Goal: Task Accomplishment & Management: Manage account settings

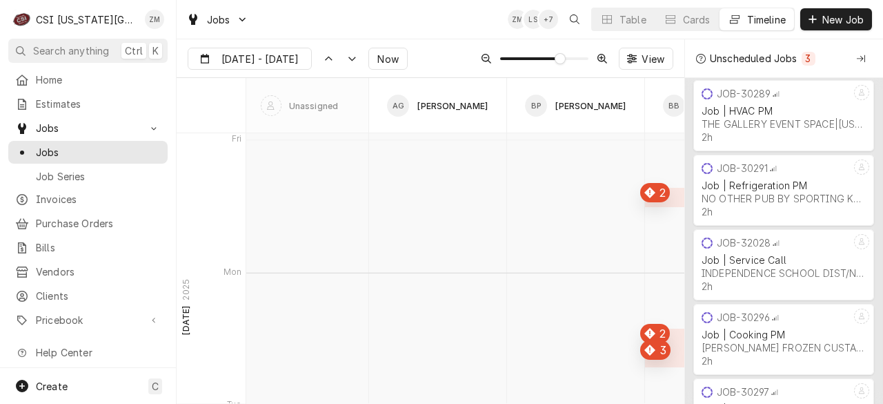
scroll to position [8499, 0]
type input "Aug 14"
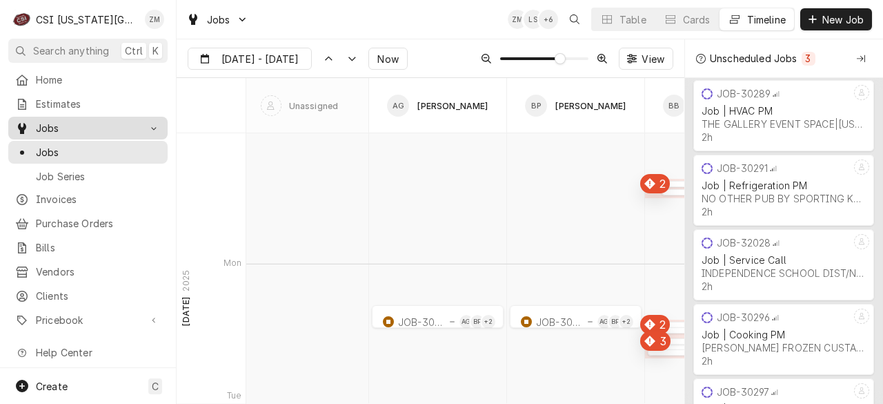
click at [87, 121] on span "Jobs" at bounding box center [88, 128] width 104 height 14
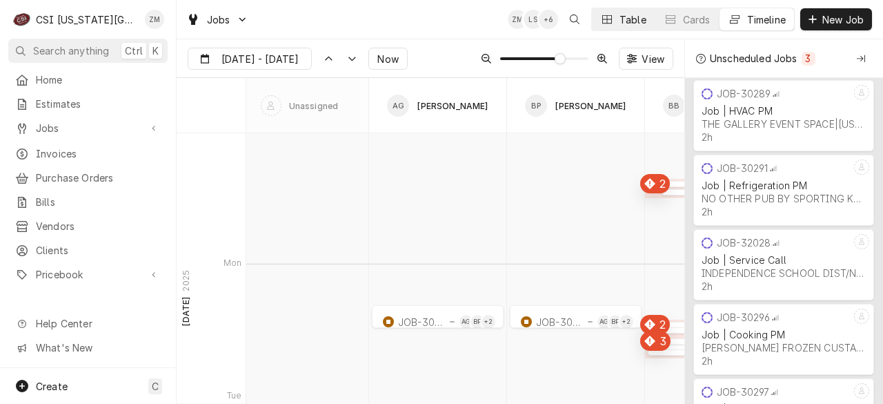
click at [623, 26] on button "Table" at bounding box center [623, 19] width 63 height 22
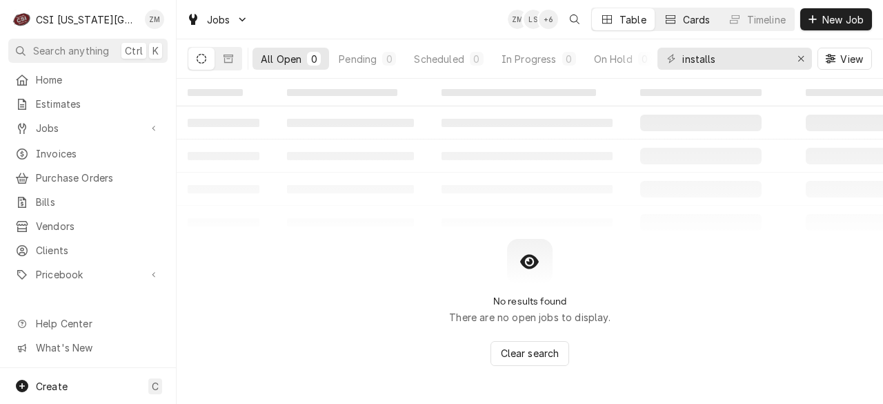
click at [683, 19] on div "Cards" at bounding box center [697, 19] width 28 height 14
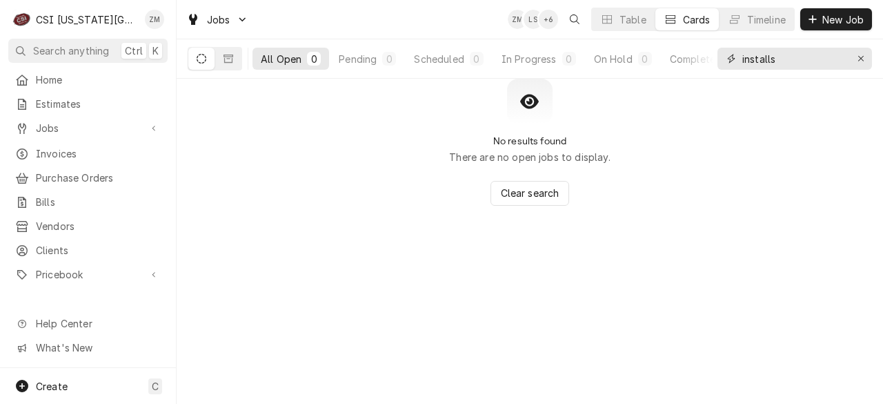
click at [817, 64] on input "installs" at bounding box center [795, 59] width 104 height 22
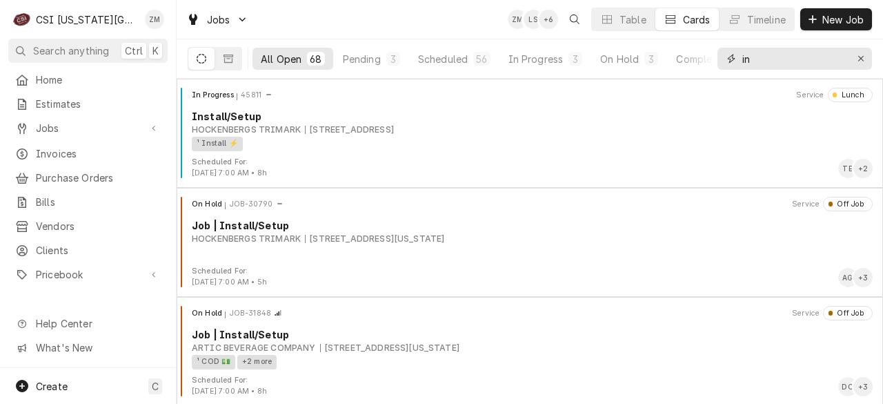
type input "i"
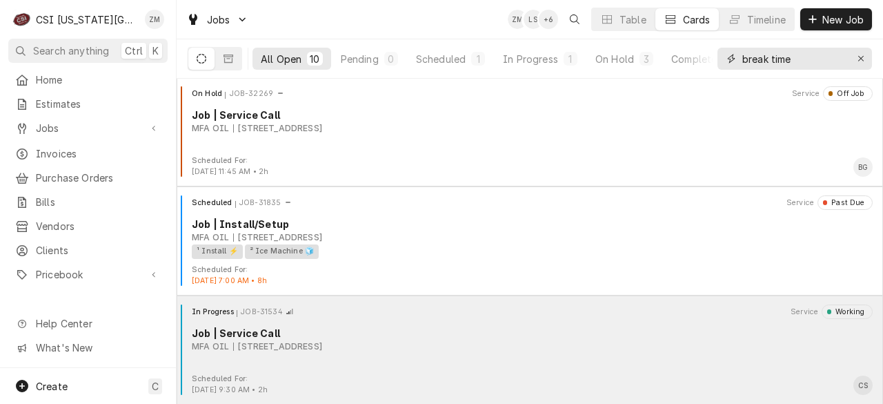
scroll to position [763, 0]
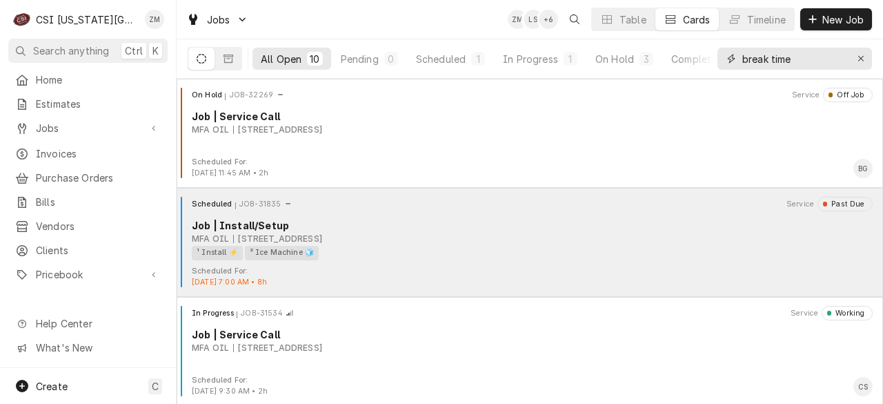
type input "break time"
click at [449, 242] on div "MFA OIL 1517 East 1St Street, Maryville, MO 64468" at bounding box center [532, 239] width 681 height 12
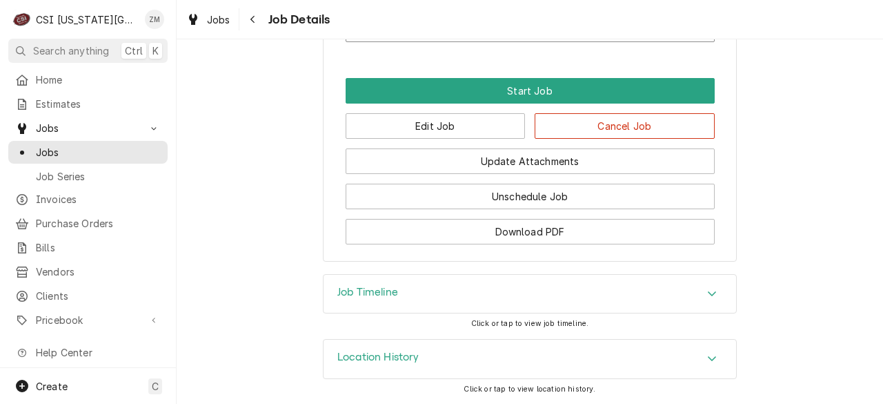
scroll to position [1843, 0]
click at [470, 132] on button "Edit Job" at bounding box center [436, 126] width 180 height 26
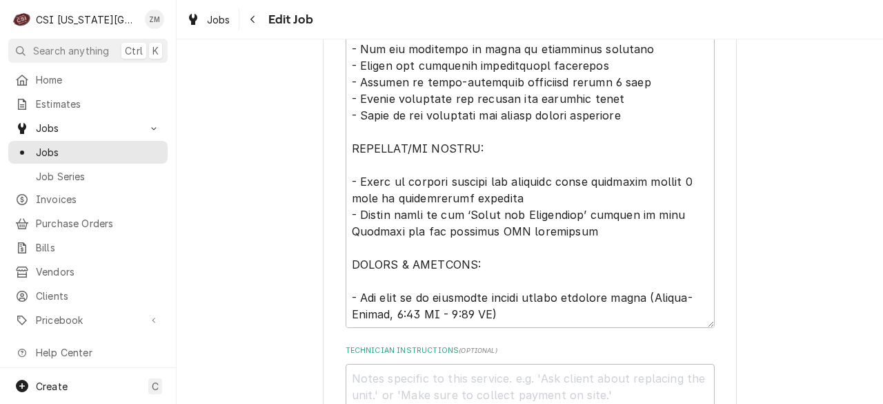
scroll to position [1682, 0]
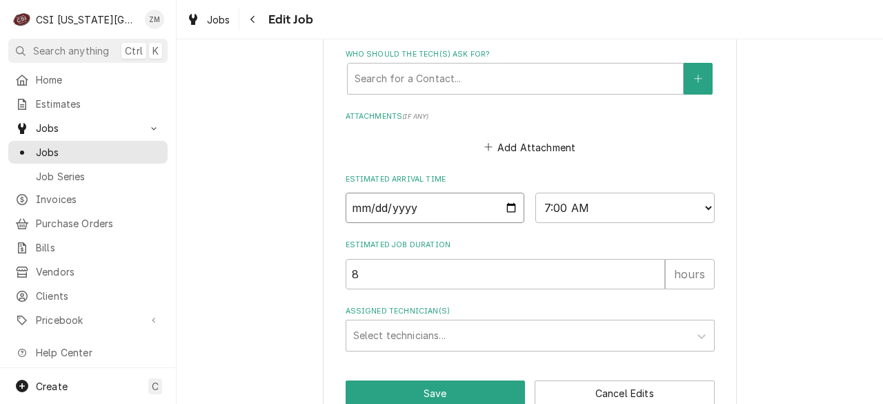
click at [500, 193] on input "2025-08-25" at bounding box center [435, 208] width 179 height 30
type textarea "x"
type input "2025-08-28"
type textarea "x"
click at [409, 323] on div "Assigned Technician(s)" at bounding box center [517, 335] width 329 height 25
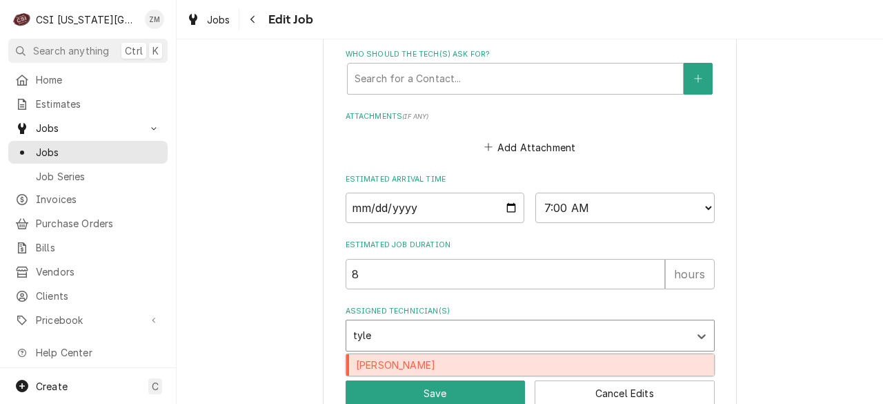
type input "tyler"
click at [415, 354] on div "Tyler Wilson" at bounding box center [530, 364] width 368 height 21
type textarea "x"
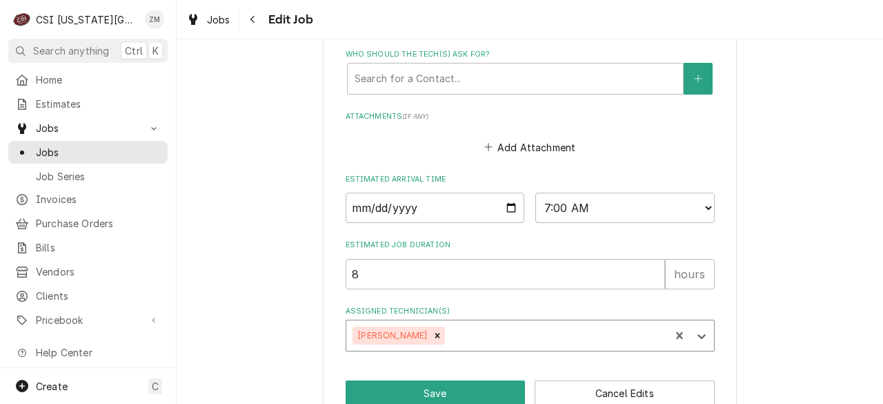
type textarea "x"
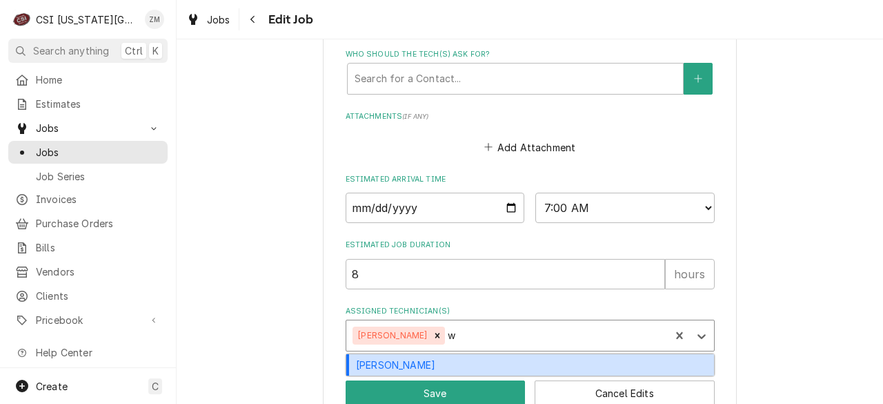
type input "wy"
click at [465, 354] on div "Wylin Ming" at bounding box center [530, 364] width 368 height 21
type textarea "x"
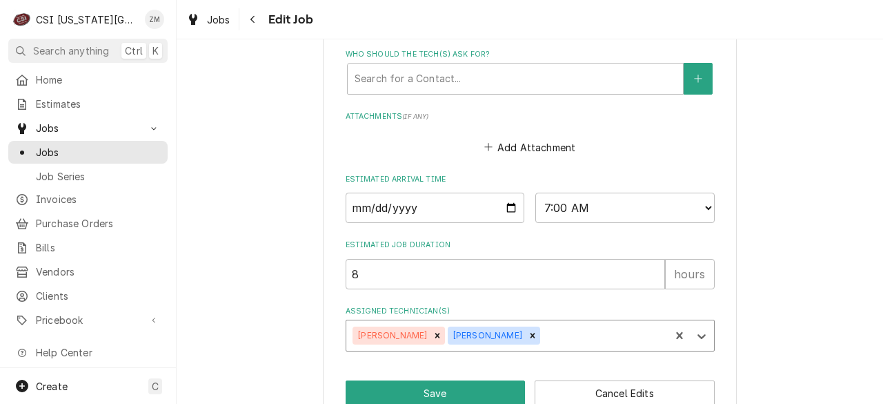
type textarea "x"
click at [703, 193] on select "AM / PM 6:00 AM 6:15 AM 6:30 AM 6:45 AM 7:00 AM 7:15 AM 7:30 AM 7:45 AM 8:00 AM…" at bounding box center [625, 208] width 179 height 30
select select "08:00:00"
click at [536, 193] on select "AM / PM 6:00 AM 6:15 AM 6:30 AM 6:45 AM 7:00 AM 7:15 AM 7:30 AM 7:45 AM 8:00 AM…" at bounding box center [625, 208] width 179 height 30
click at [450, 380] on button "Save" at bounding box center [436, 393] width 180 height 26
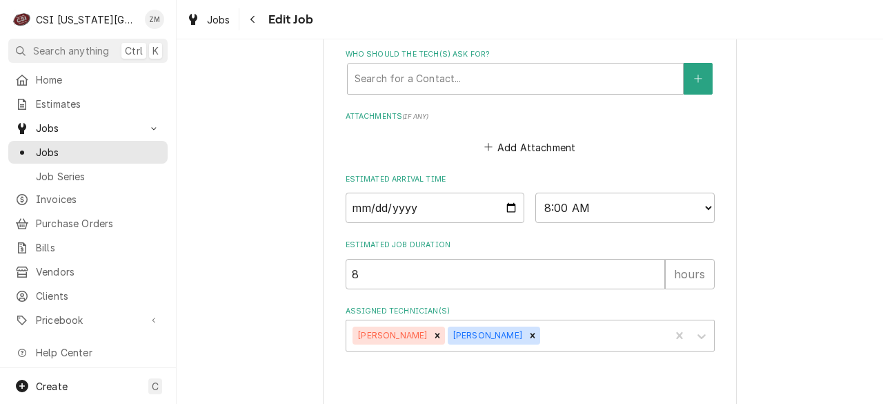
type textarea "x"
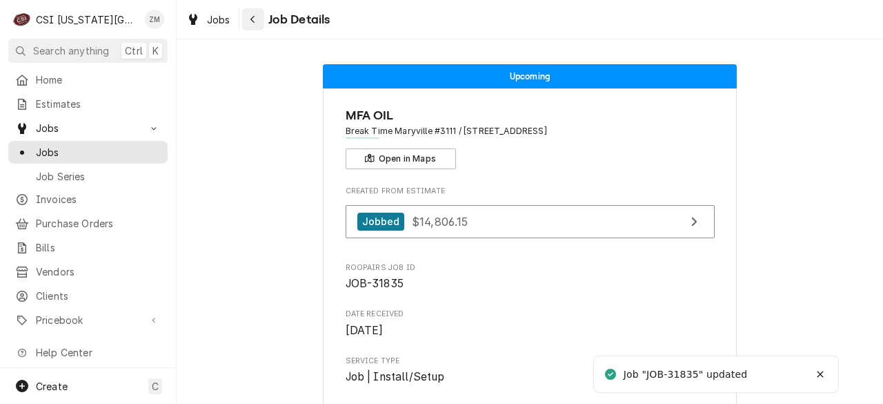
click at [261, 20] on button "Navigate back" at bounding box center [253, 19] width 22 height 22
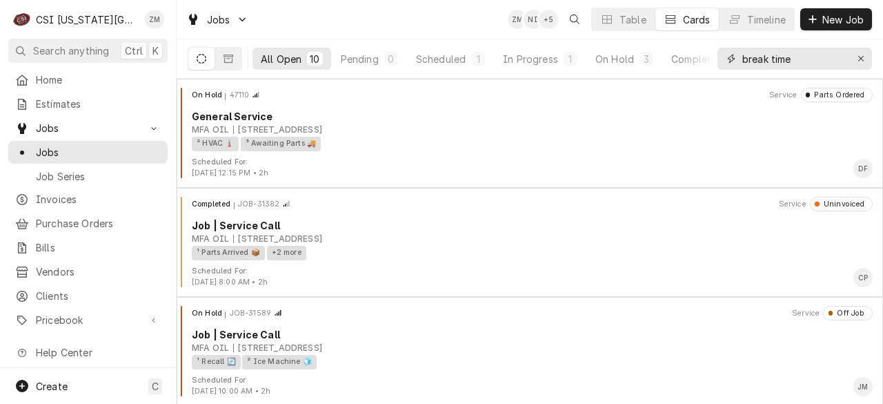
click at [865, 57] on div "Erase input" at bounding box center [861, 59] width 14 height 14
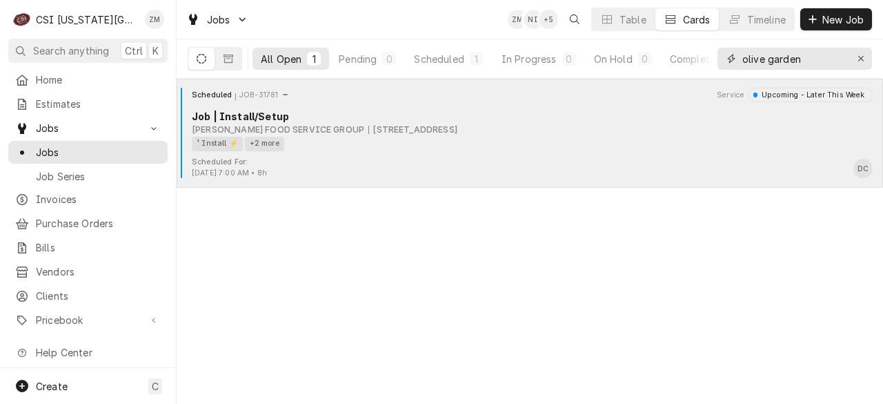
type input "olive garden"
click at [435, 168] on div "Scheduled For: [DATE] 7:00 AM • 8h DC" at bounding box center [530, 168] width 696 height 22
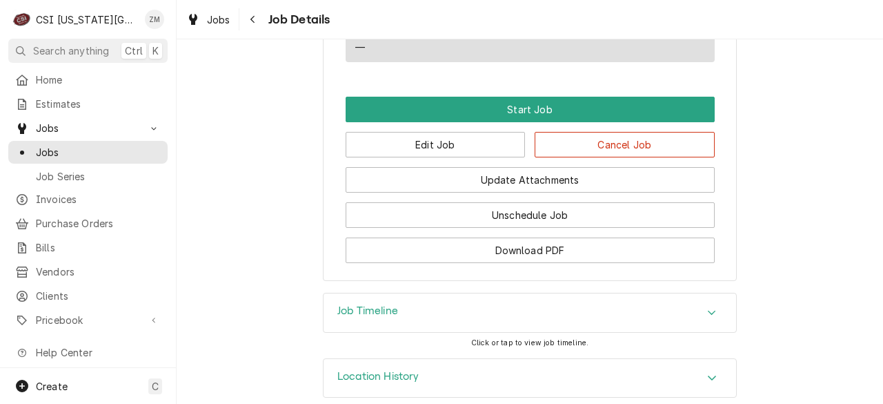
scroll to position [911, 0]
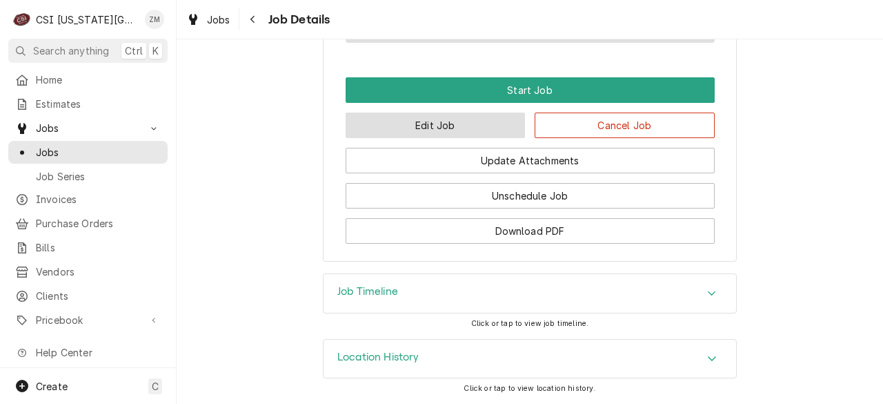
click at [418, 121] on button "Edit Job" at bounding box center [436, 125] width 180 height 26
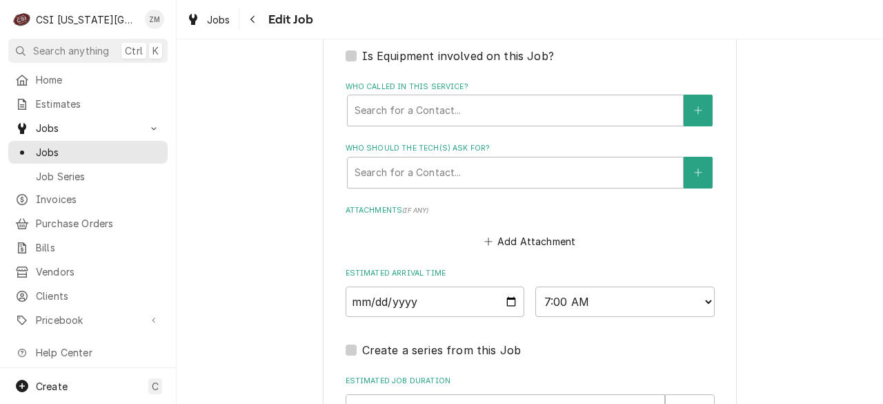
scroll to position [1104, 0]
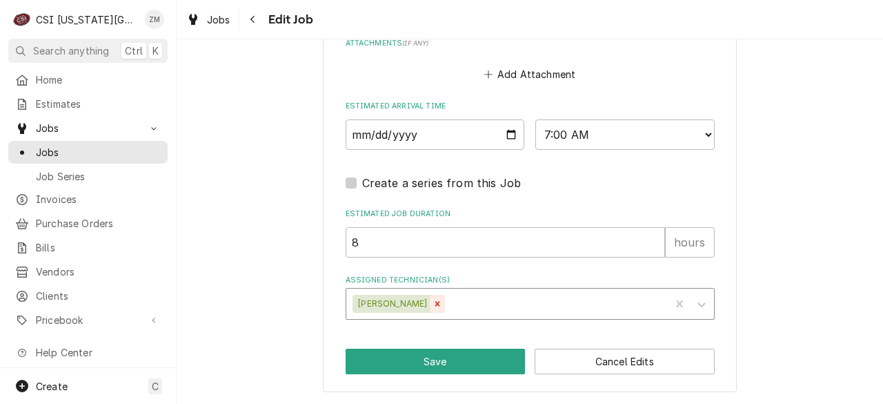
click at [435, 302] on icon "Remove Damon Cantu" at bounding box center [437, 304] width 5 height 5
click at [414, 303] on div "Assigned Technician(s)" at bounding box center [517, 303] width 329 height 25
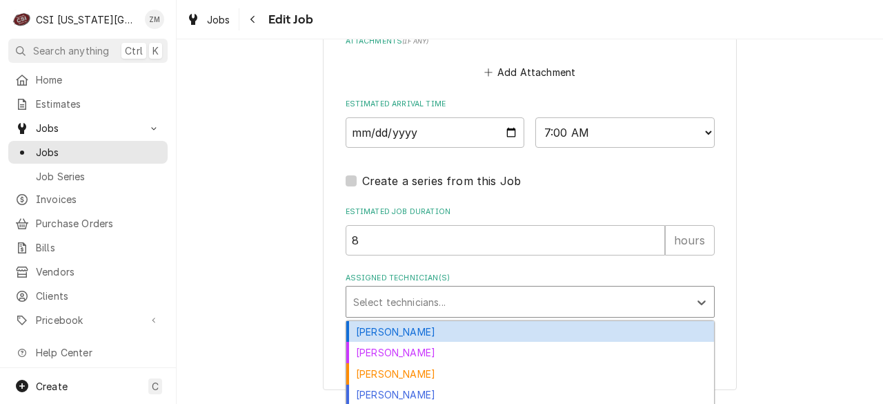
type textarea "x"
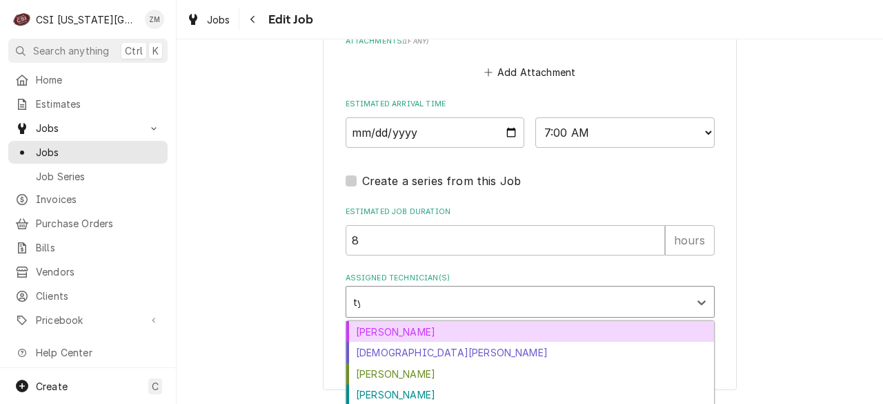
type input "tyl"
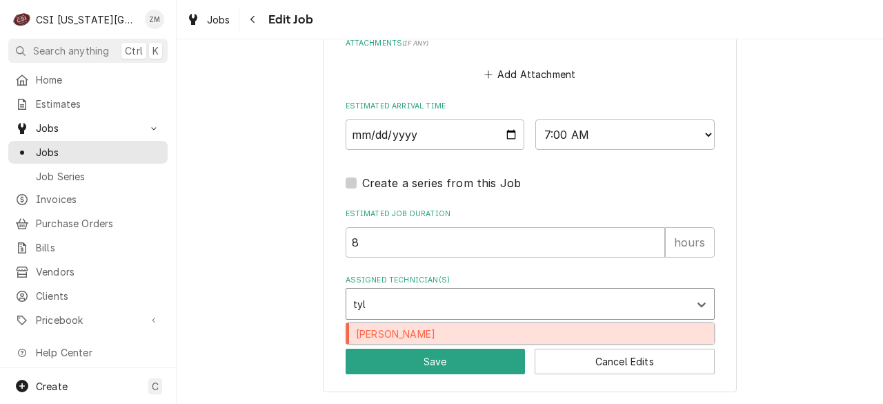
click at [422, 335] on div "[PERSON_NAME]" at bounding box center [530, 333] width 368 height 21
type textarea "x"
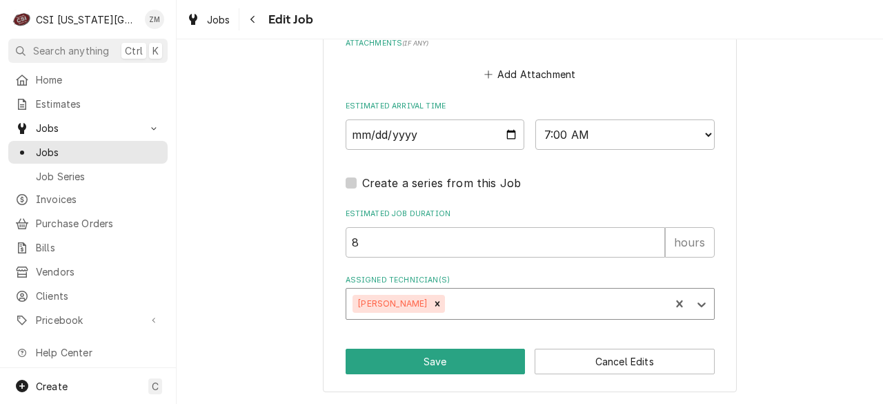
type textarea "x"
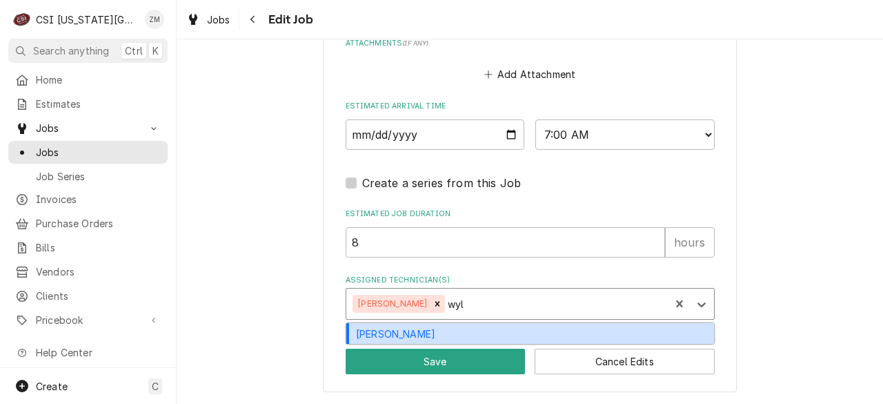
type input "wyli"
click at [523, 326] on div "[PERSON_NAME]" at bounding box center [530, 333] width 368 height 21
type textarea "x"
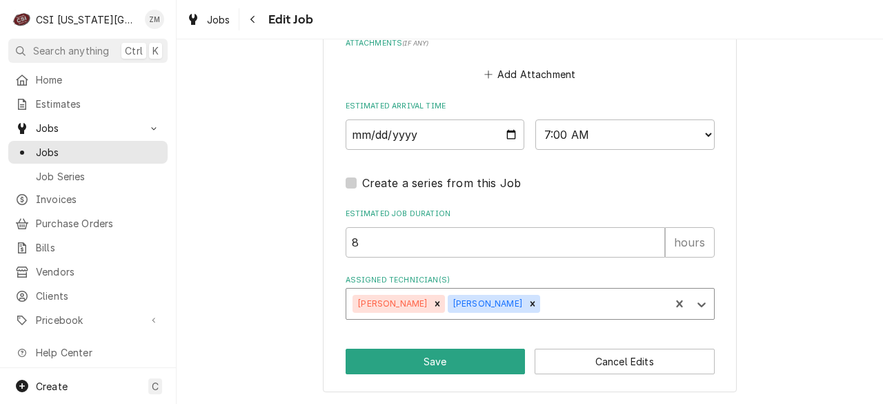
type textarea "x"
click at [507, 135] on input "2025-08-29" at bounding box center [435, 134] width 179 height 30
type input "2025-08-27"
click at [393, 362] on button "Save" at bounding box center [436, 362] width 180 height 26
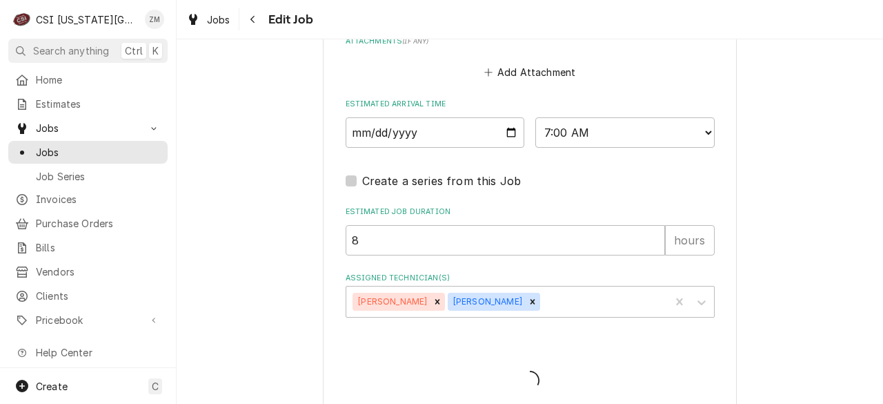
type textarea "x"
